Goal: Information Seeking & Learning: Check status

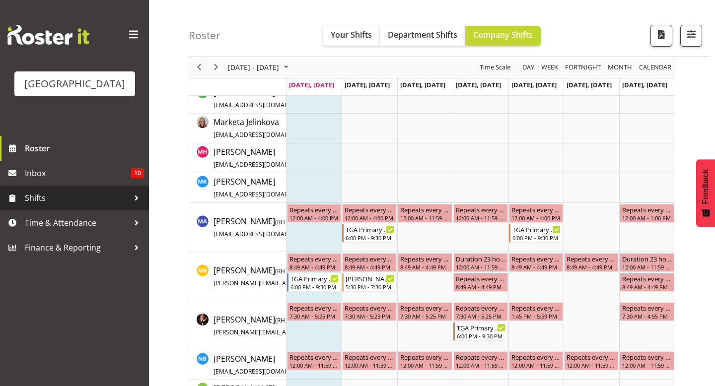
click at [48, 206] on span "Shifts" at bounding box center [77, 198] width 104 height 15
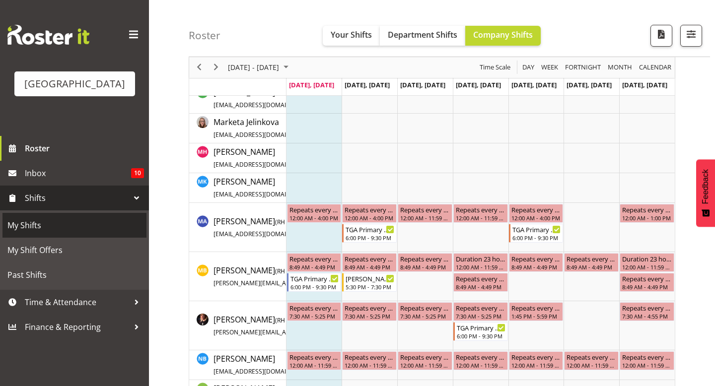
click at [50, 233] on span "My Shifts" at bounding box center [74, 225] width 134 height 15
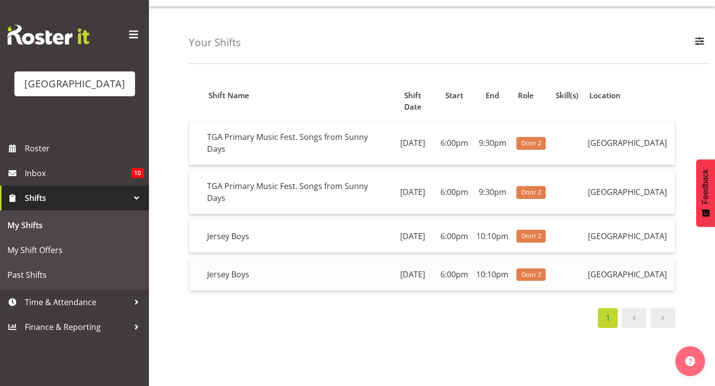
scroll to position [28, 0]
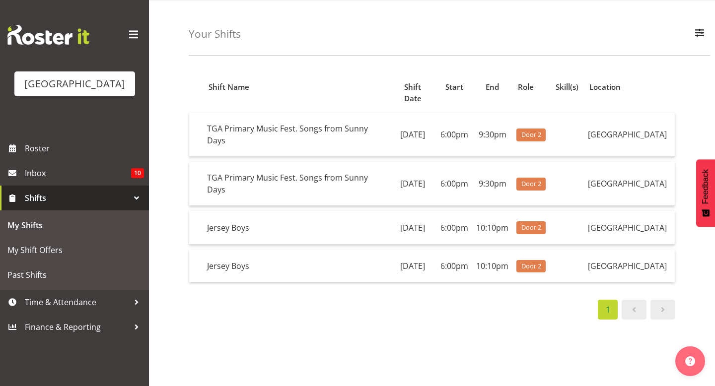
click at [657, 316] on span at bounding box center [663, 310] width 12 height 12
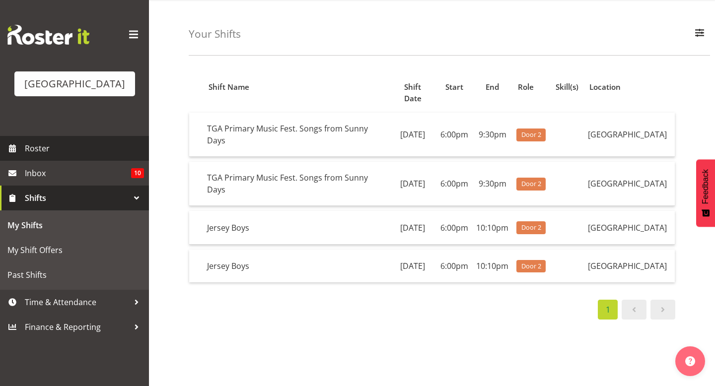
click at [96, 156] on span "Roster" at bounding box center [84, 148] width 119 height 15
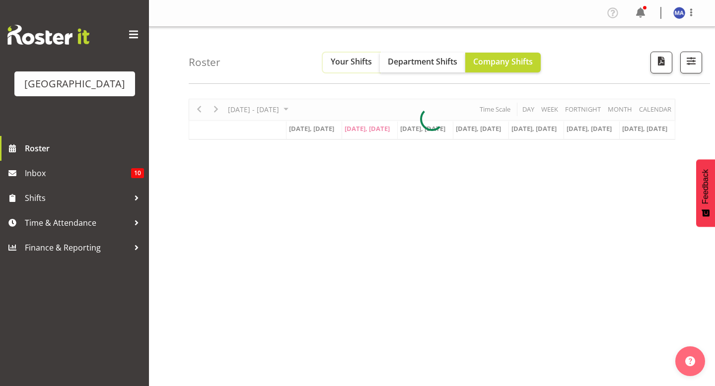
click at [366, 65] on span "Your Shifts" at bounding box center [351, 61] width 41 height 11
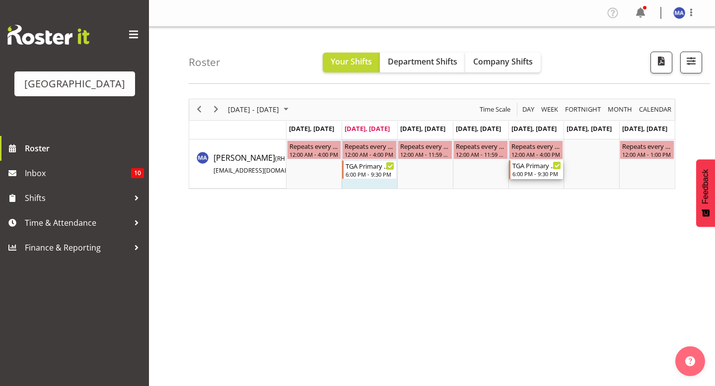
click at [515, 163] on div "TGA Primary Music Fest. Songs from Sunny Days" at bounding box center [536, 165] width 49 height 10
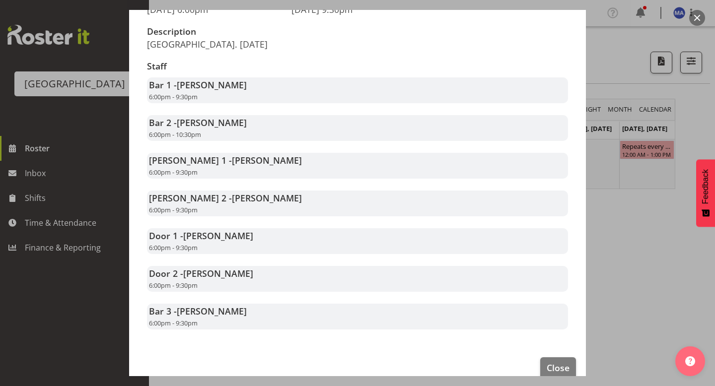
scroll to position [179, 0]
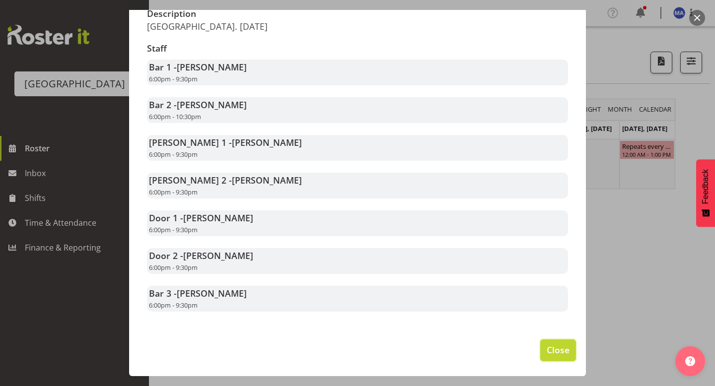
click at [570, 345] on button "Close" at bounding box center [558, 351] width 36 height 22
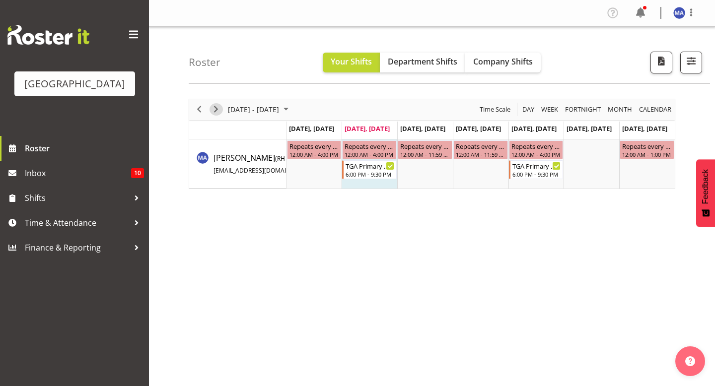
click at [213, 105] on span "Next" at bounding box center [216, 109] width 12 height 12
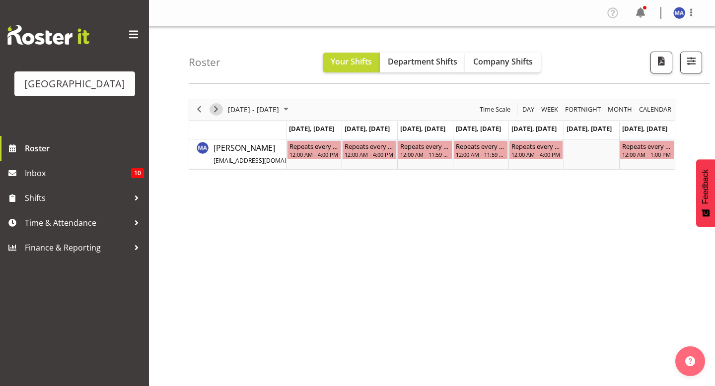
click at [215, 113] on span "Next" at bounding box center [216, 109] width 12 height 12
click at [574, 148] on div "Jersey Boys" at bounding box center [592, 146] width 49 height 10
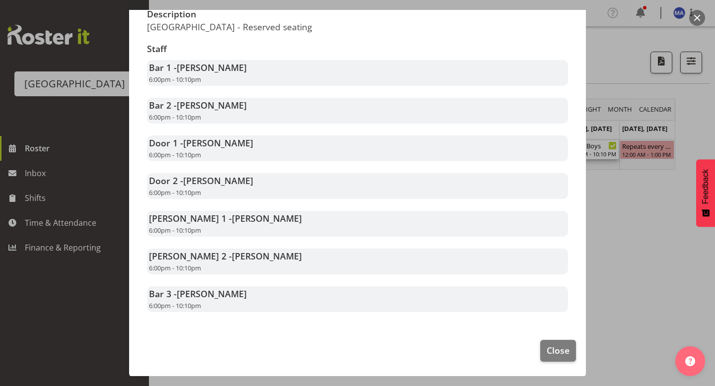
scroll to position [179, 0]
click at [551, 342] on button "Close" at bounding box center [558, 351] width 36 height 22
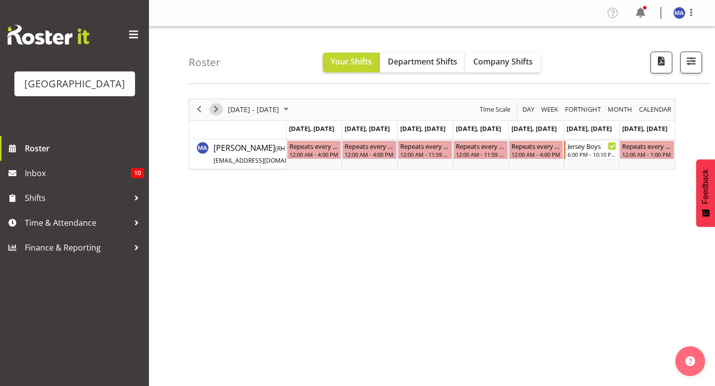
click at [221, 109] on span "Next" at bounding box center [216, 109] width 12 height 12
click at [577, 150] on div "6:00 PM - 10:10 PM" at bounding box center [592, 154] width 49 height 8
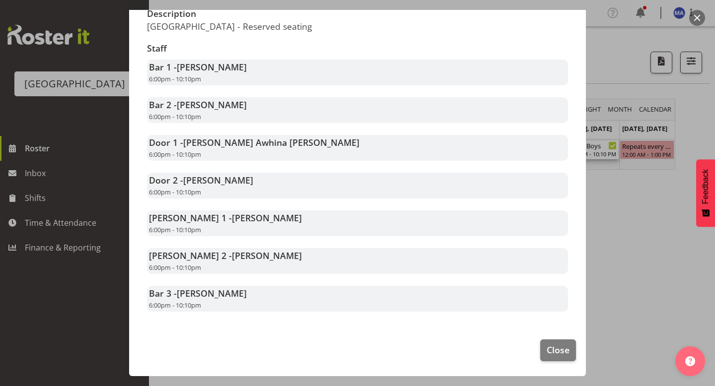
scroll to position [179, 0]
click at [548, 351] on span "Close" at bounding box center [558, 350] width 23 height 13
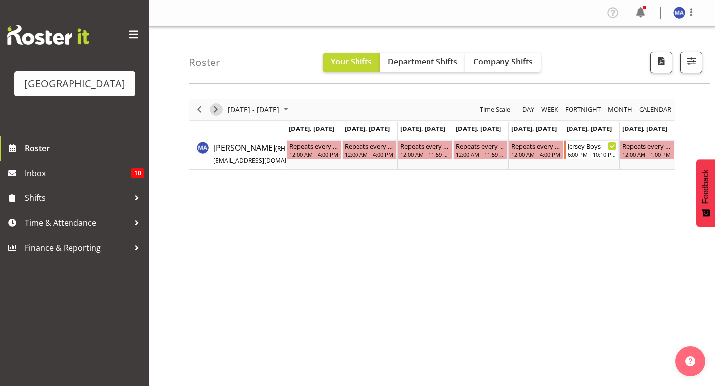
click at [216, 110] on span "Next" at bounding box center [216, 109] width 12 height 12
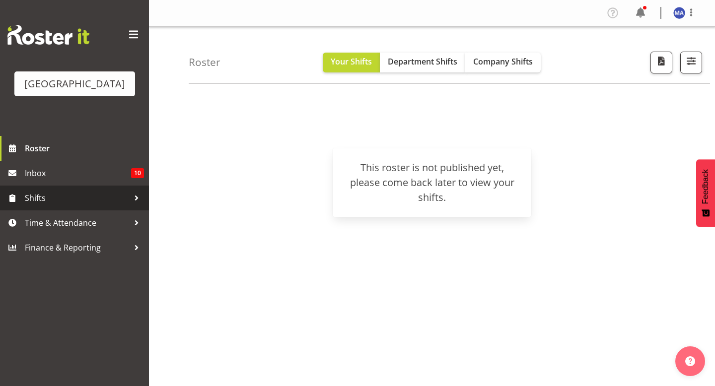
click at [103, 206] on span "Shifts" at bounding box center [77, 198] width 104 height 15
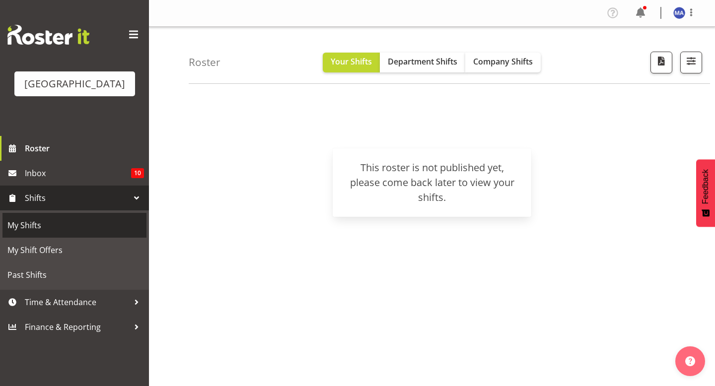
click at [88, 231] on link "My Shifts" at bounding box center [74, 225] width 144 height 25
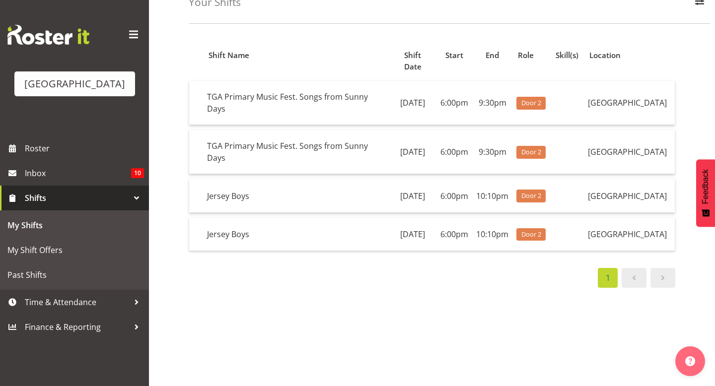
scroll to position [61, 0]
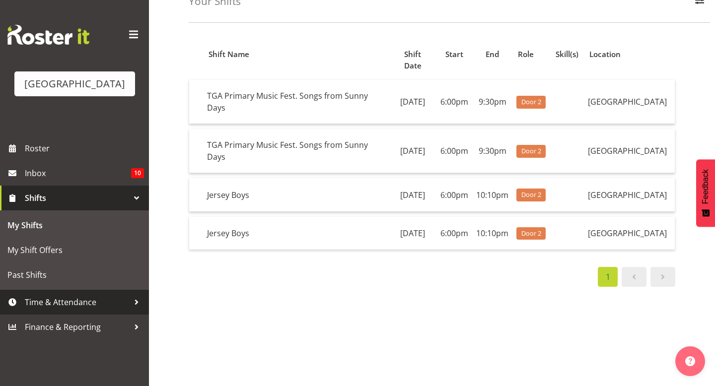
click at [87, 310] on span "Time & Attendance" at bounding box center [77, 302] width 104 height 15
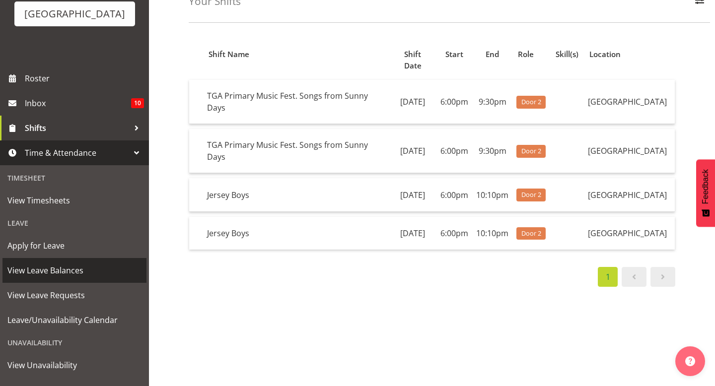
scroll to position [73, 0]
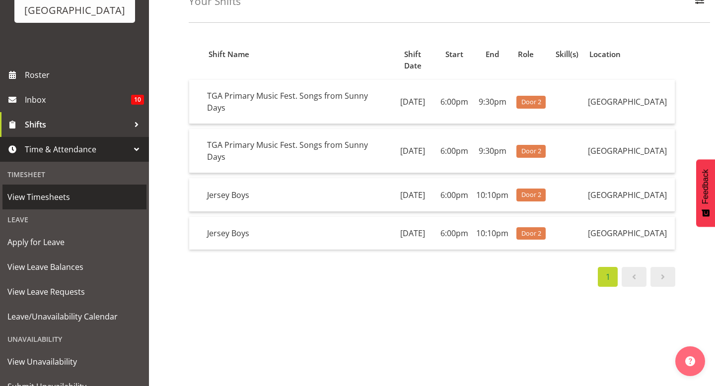
click at [68, 210] on link "View Timesheets" at bounding box center [74, 197] width 144 height 25
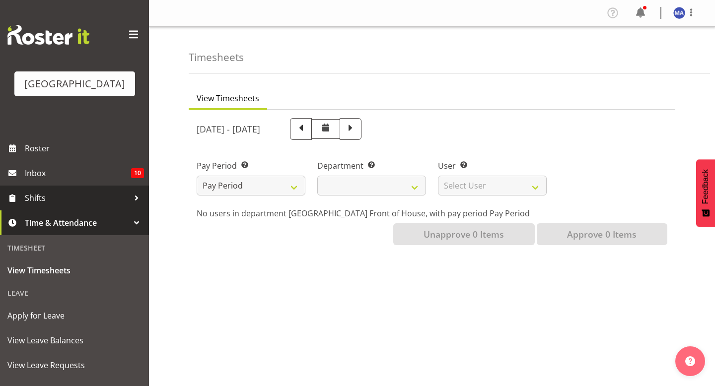
select select
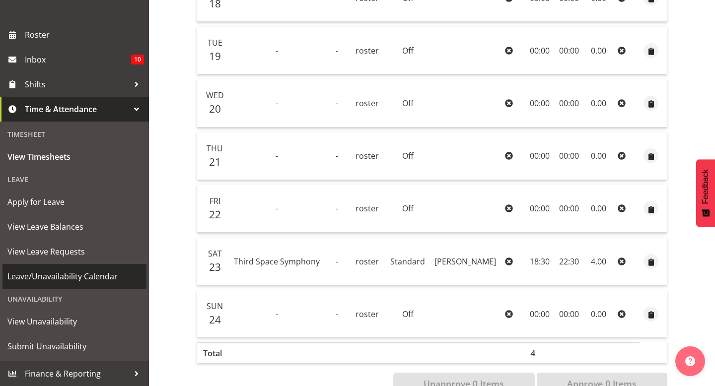
scroll to position [126, 0]
click at [31, 323] on span "View Unavailability" at bounding box center [74, 321] width 134 height 15
